Goal: Information Seeking & Learning: Check status

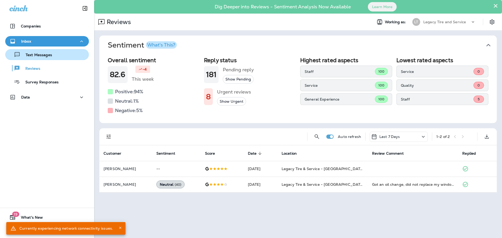
click at [34, 54] on p "Text Messages" at bounding box center [36, 55] width 32 height 5
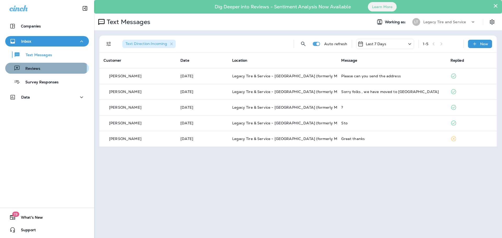
click at [34, 68] on p "Reviews" at bounding box center [30, 68] width 20 height 5
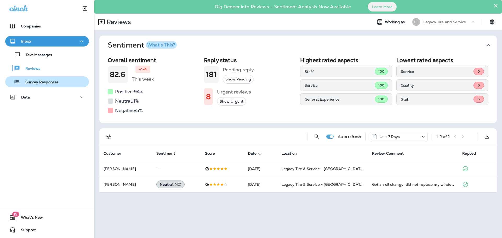
click at [50, 82] on p "Survey Responses" at bounding box center [39, 82] width 38 height 5
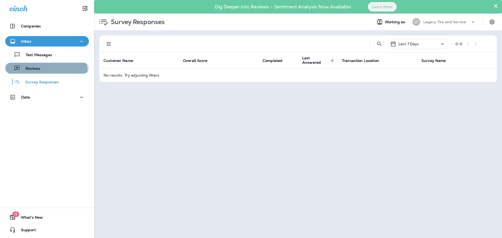
click at [43, 72] on div "Reviews" at bounding box center [46, 68] width 79 height 8
